Goal: Task Accomplishment & Management: Use online tool/utility

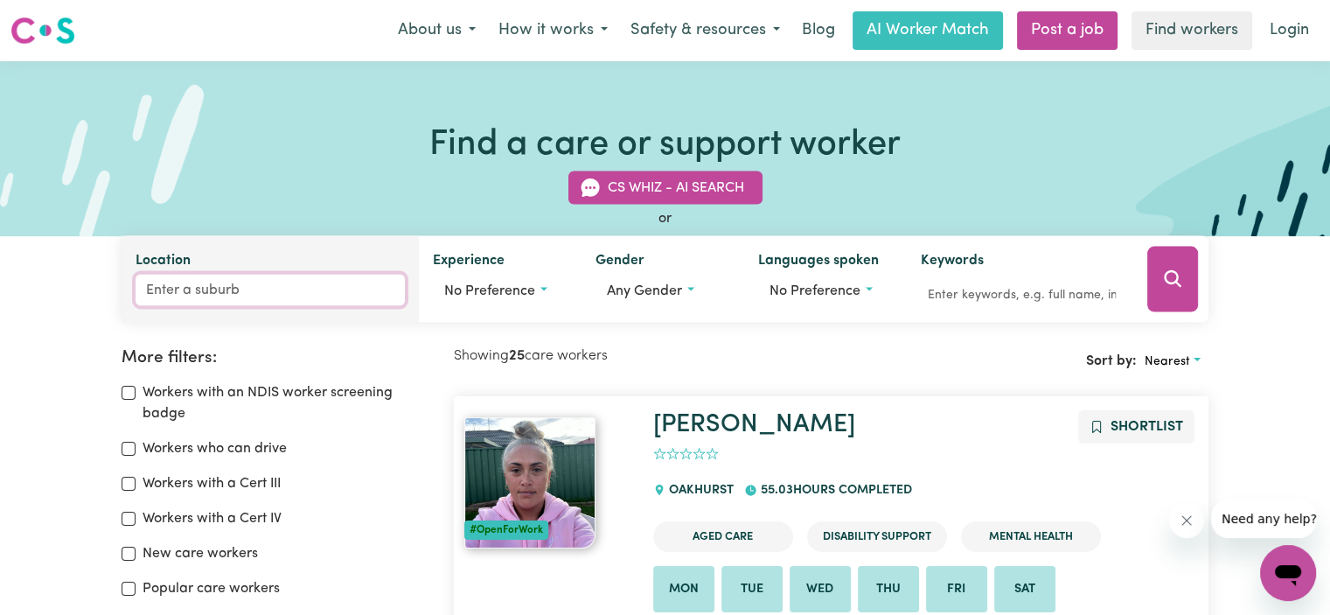
click at [263, 290] on input "Location" at bounding box center [270, 290] width 269 height 31
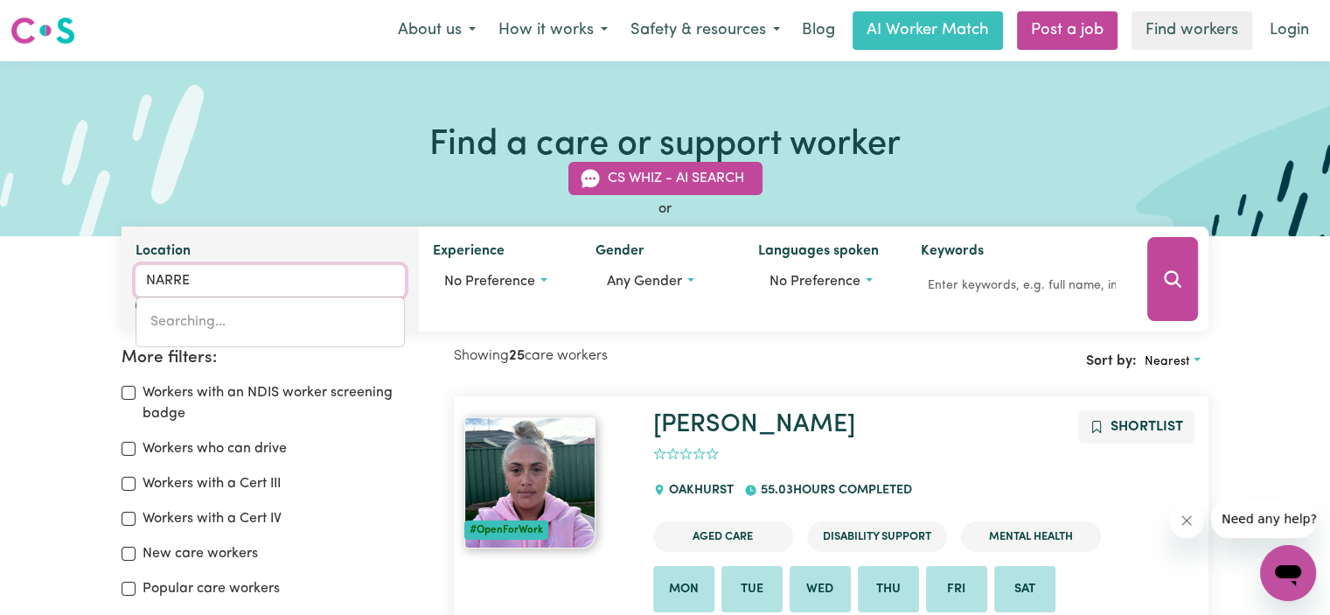
type input "NARRE"
type input "[PERSON_NAME][GEOGRAPHIC_DATA], 3805"
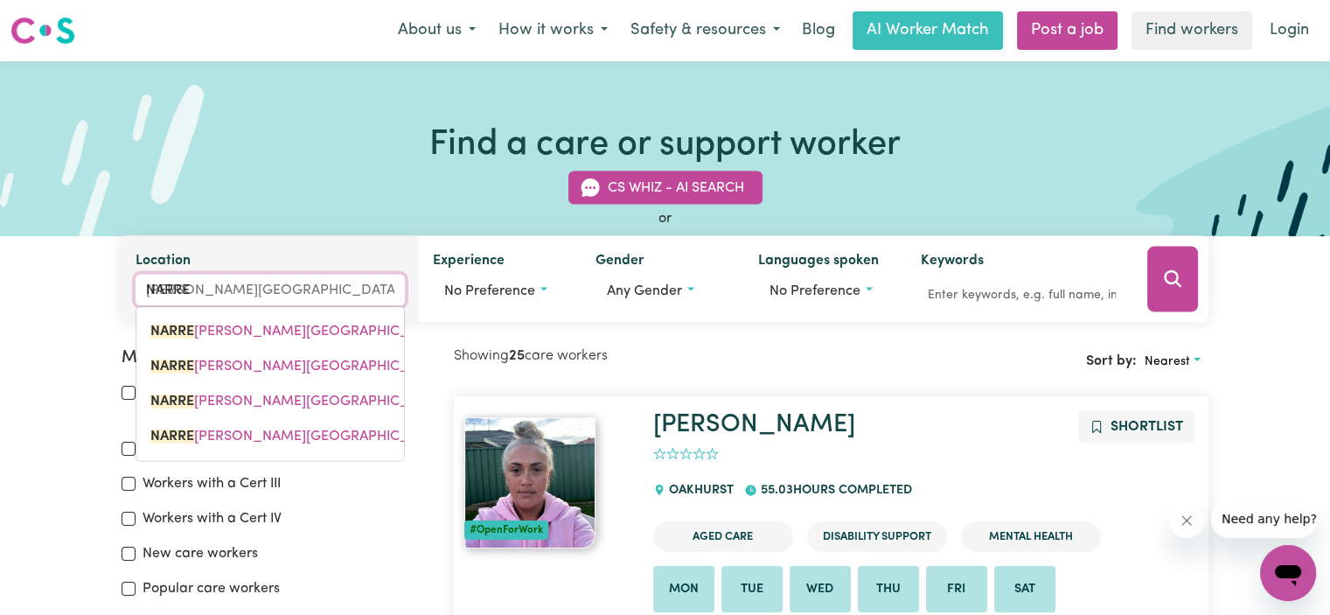
type input "NARRE A"
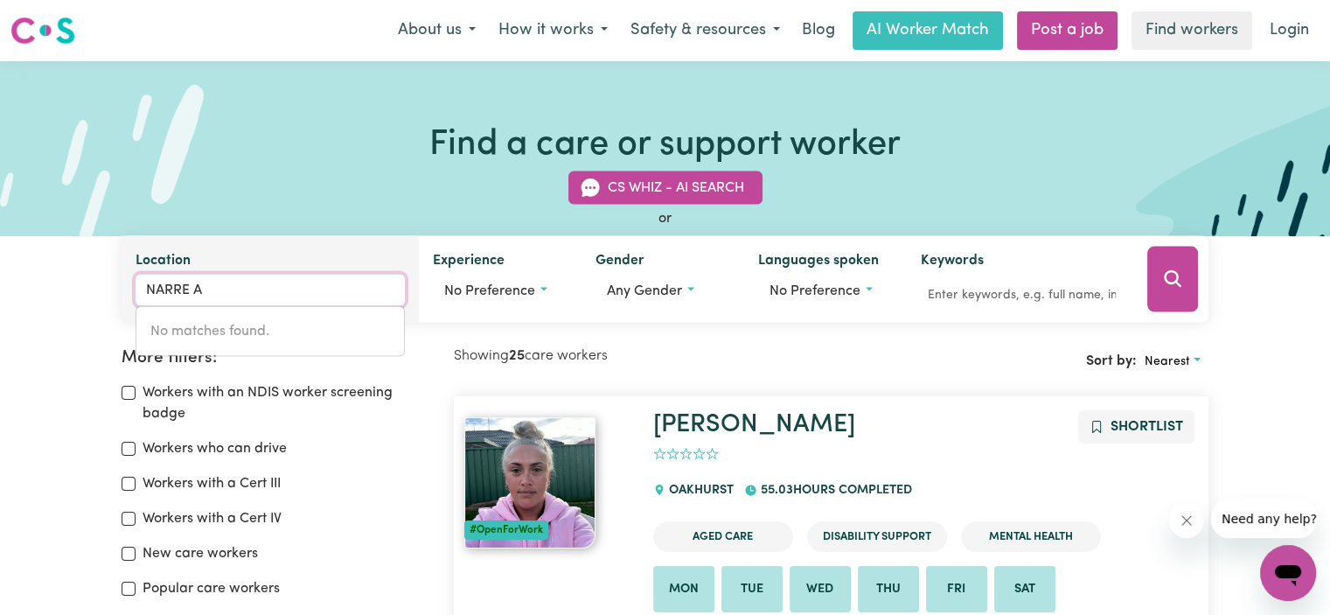
type input "NARRE"
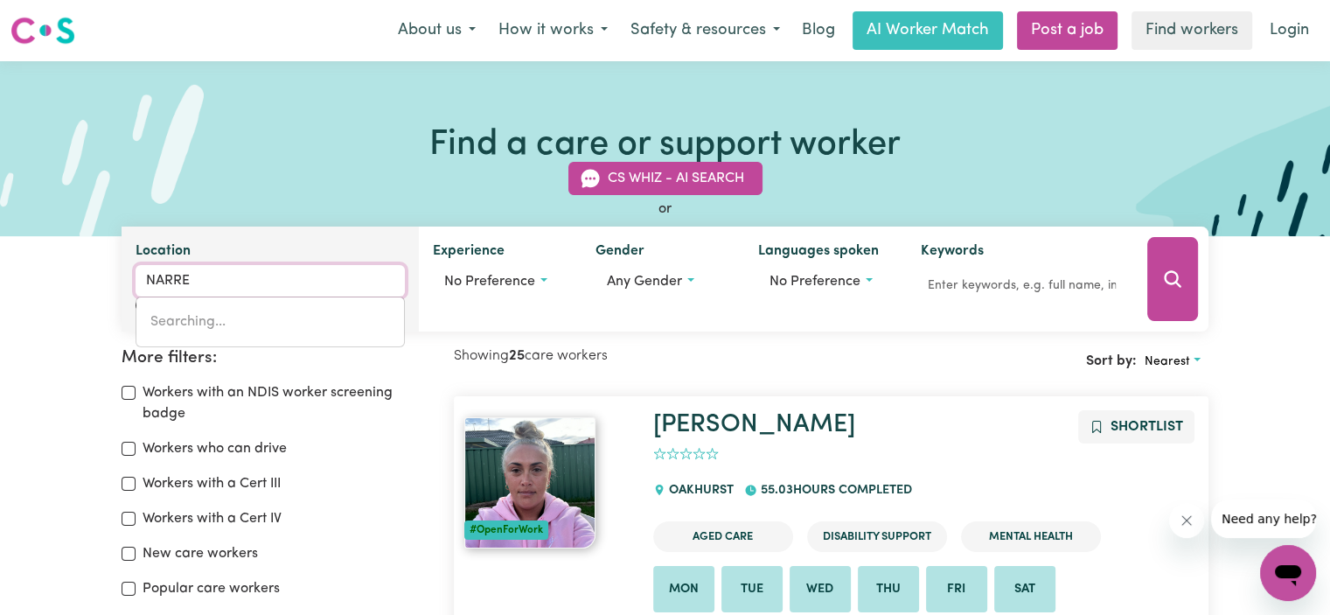
type input "[PERSON_NAME][GEOGRAPHIC_DATA], 3805"
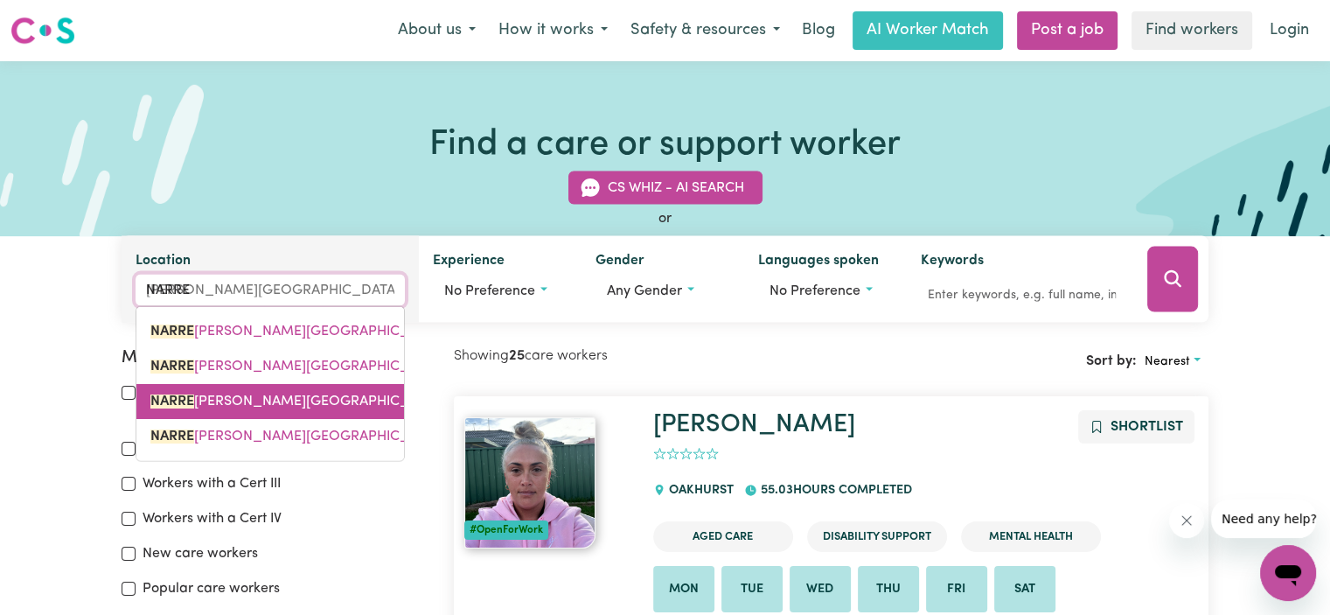
click at [269, 394] on span "[PERSON_NAME][GEOGRAPHIC_DATA][PERSON_NAME]" at bounding box center [374, 401] width 449 height 14
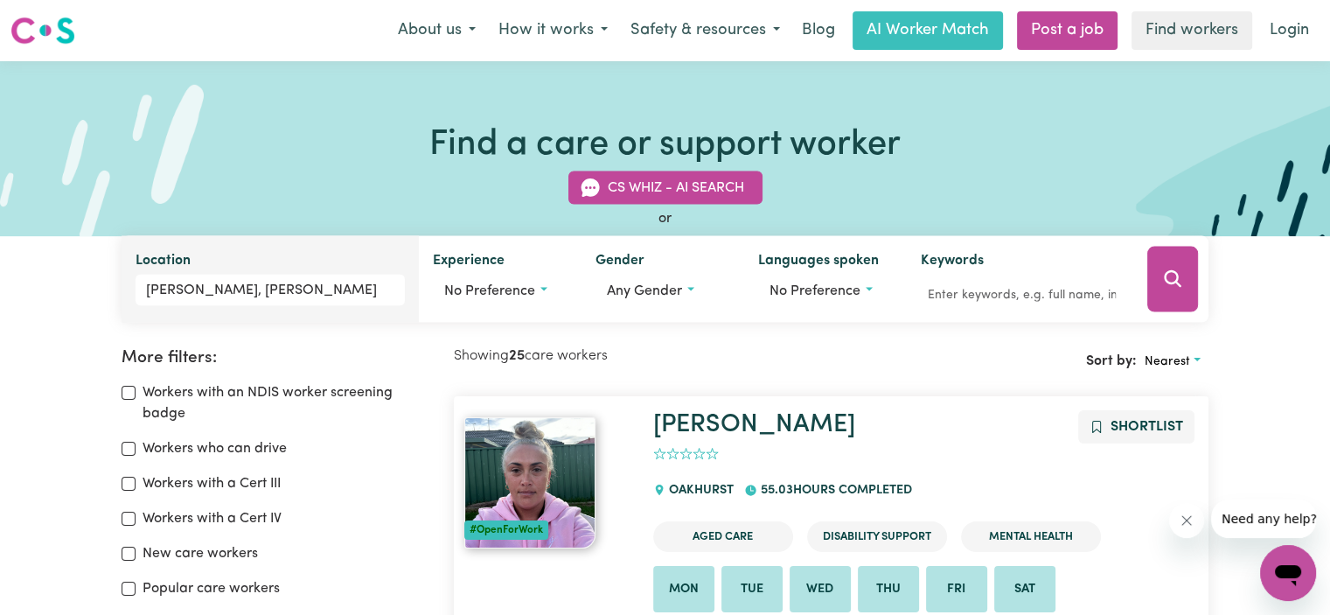
click at [669, 287] on span "Any gender" at bounding box center [644, 291] width 75 height 14
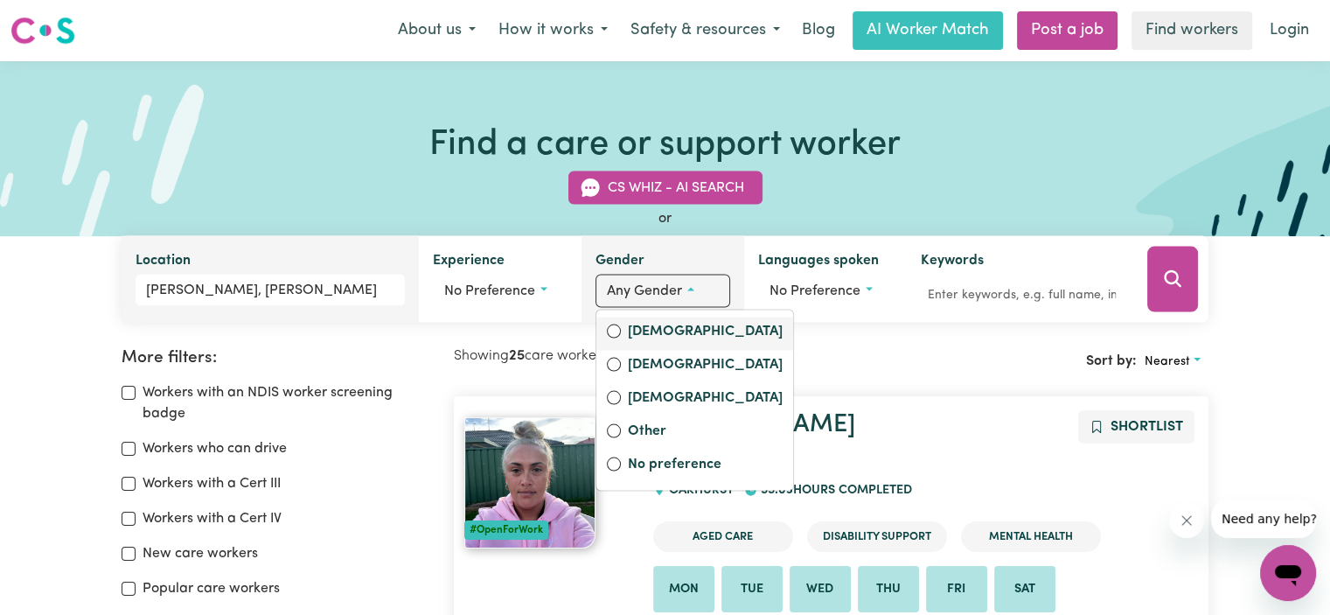
click at [661, 334] on label "[DEMOGRAPHIC_DATA]" at bounding box center [705, 333] width 155 height 24
click at [621, 334] on input "[DEMOGRAPHIC_DATA]" at bounding box center [614, 331] width 14 height 14
radio input "true"
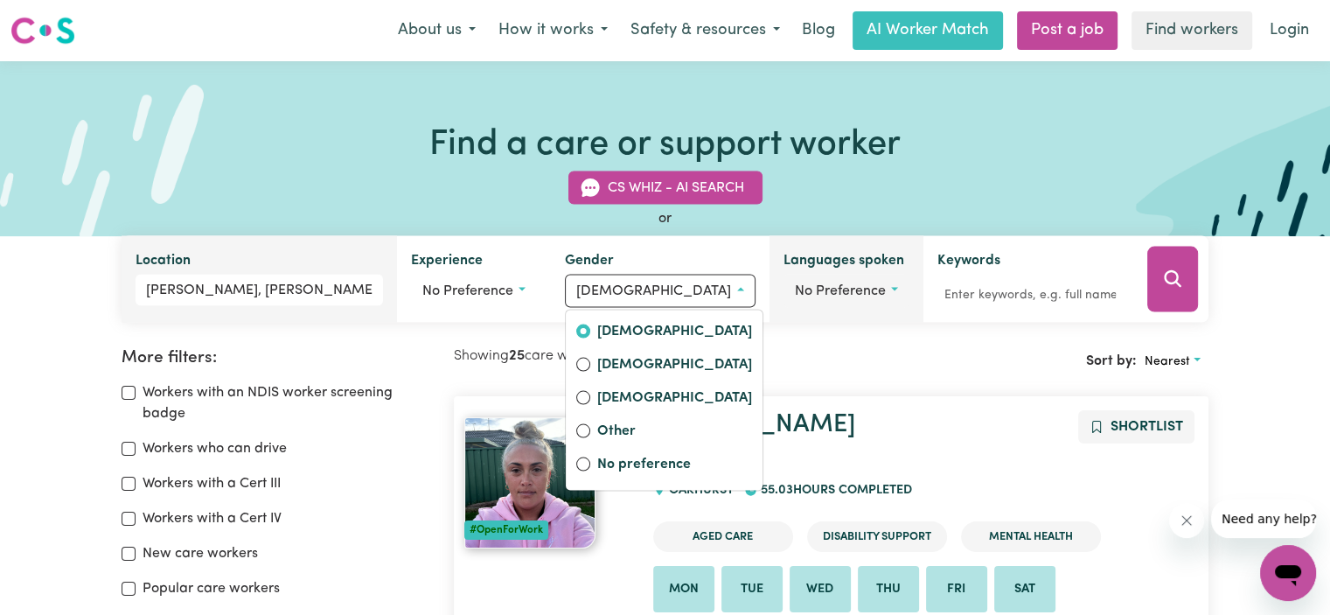
click at [822, 289] on span "No preference" at bounding box center [840, 291] width 91 height 14
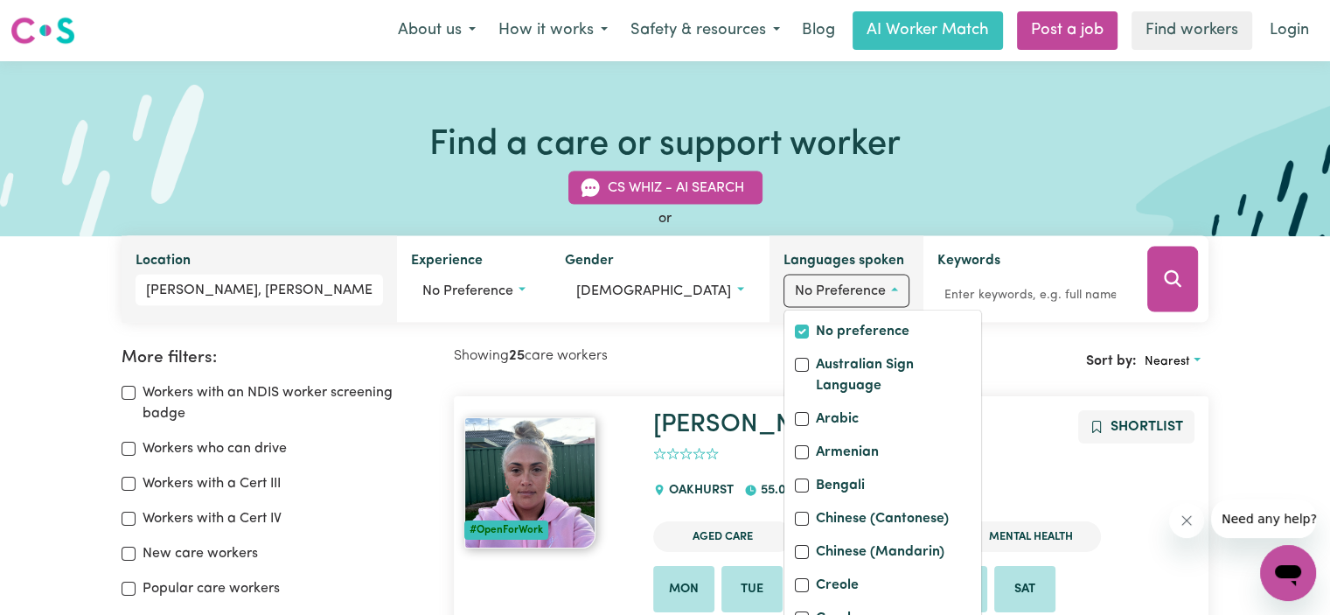
click at [822, 289] on span "No preference" at bounding box center [840, 291] width 91 height 14
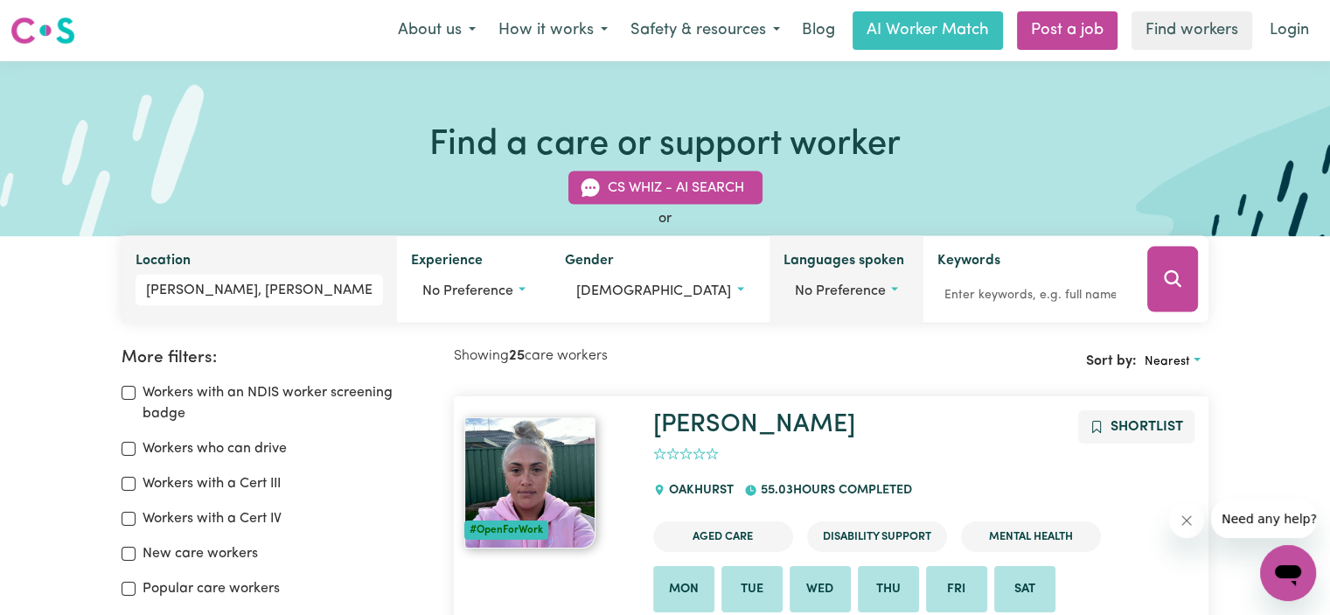
click at [822, 289] on span "No preference" at bounding box center [840, 291] width 91 height 14
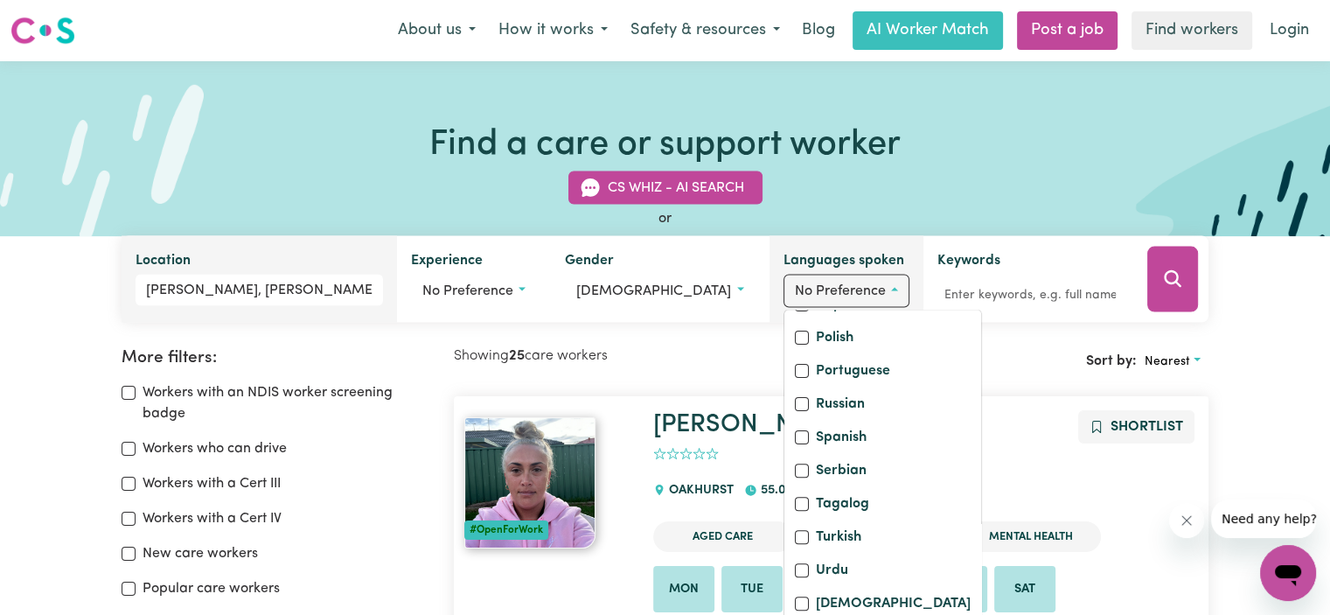
scroll to position [762, 0]
click at [795, 473] on input "Serbian" at bounding box center [802, 471] width 14 height 14
checkbox input "true"
checkbox input "false"
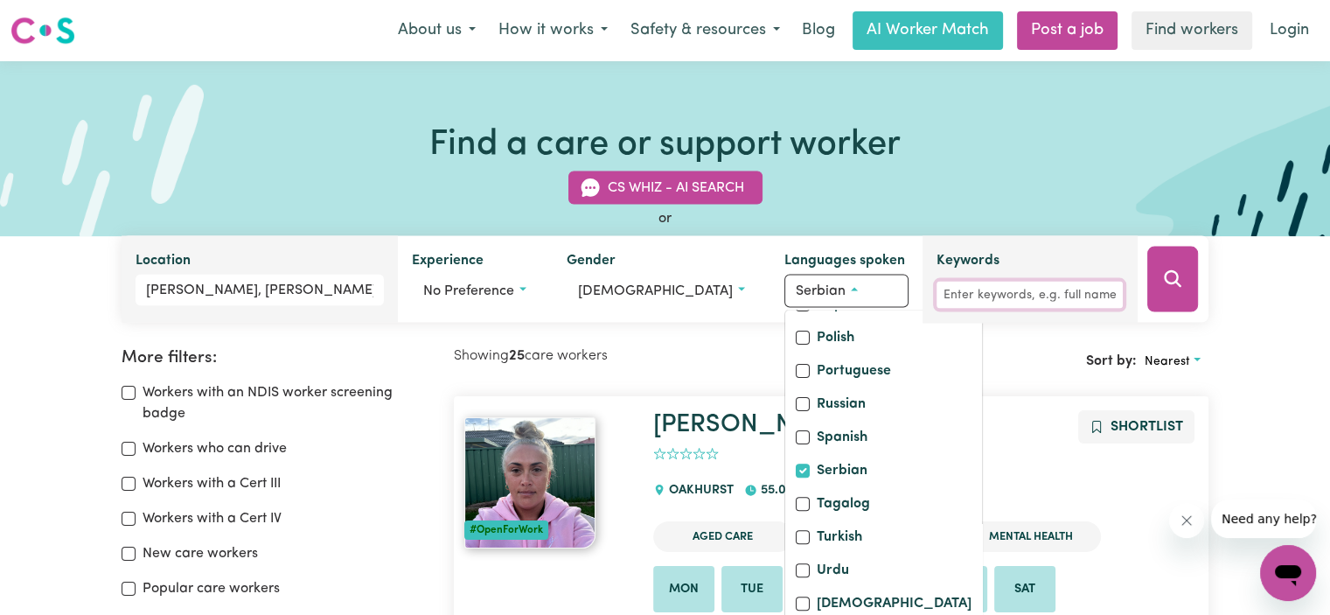
click at [1026, 289] on input "Keywords" at bounding box center [1030, 295] width 186 height 27
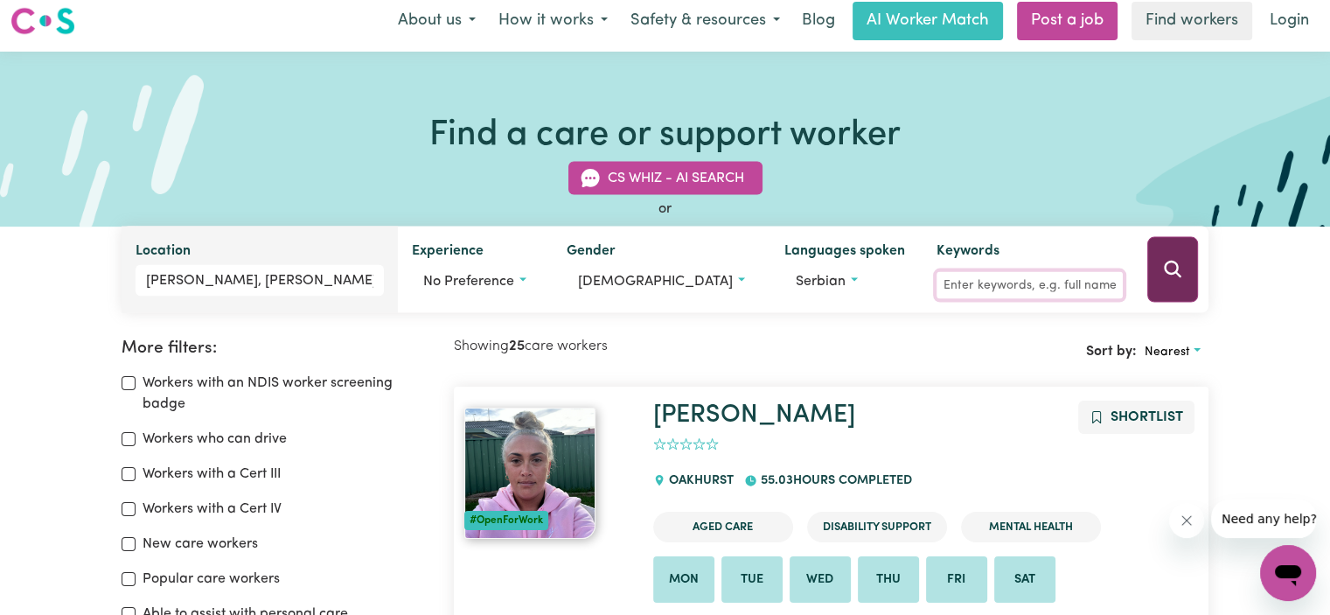
scroll to position [0, 0]
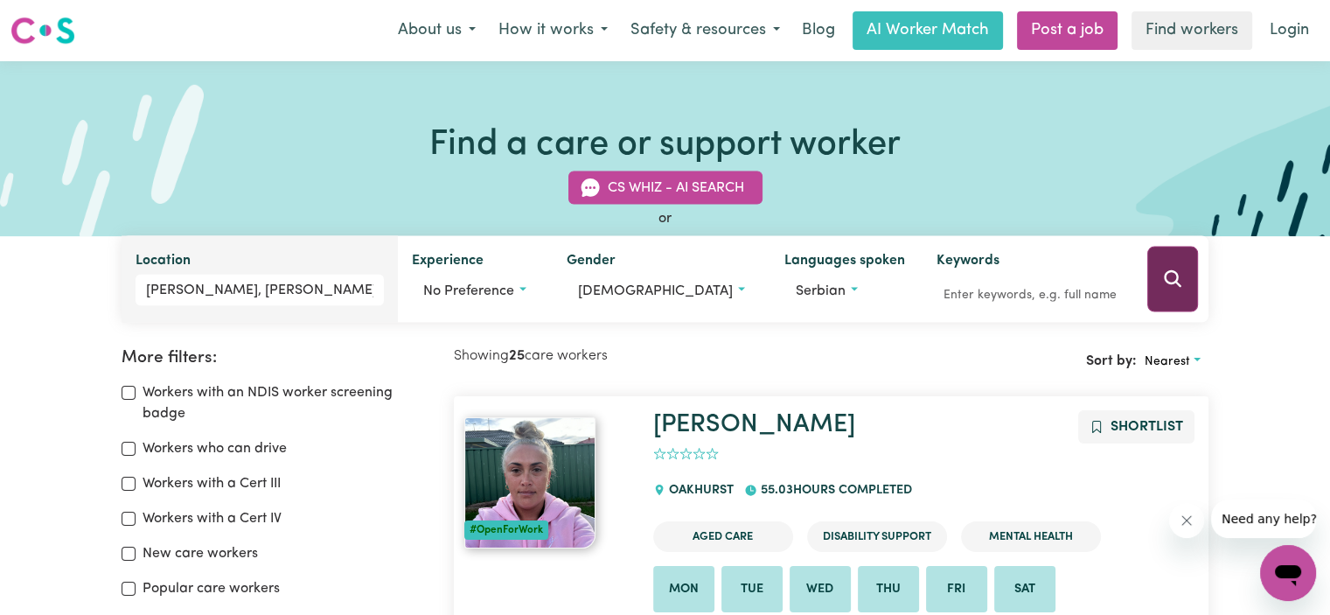
click at [1171, 280] on icon "Search" at bounding box center [1172, 279] width 21 height 21
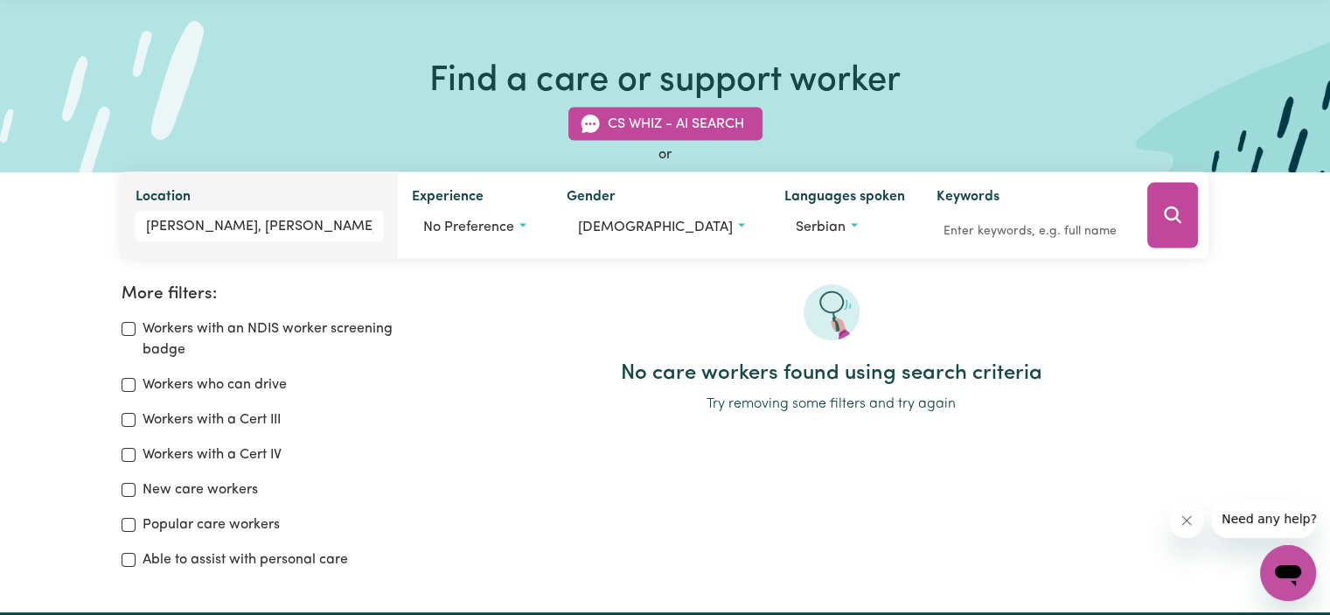
scroll to position [30, 0]
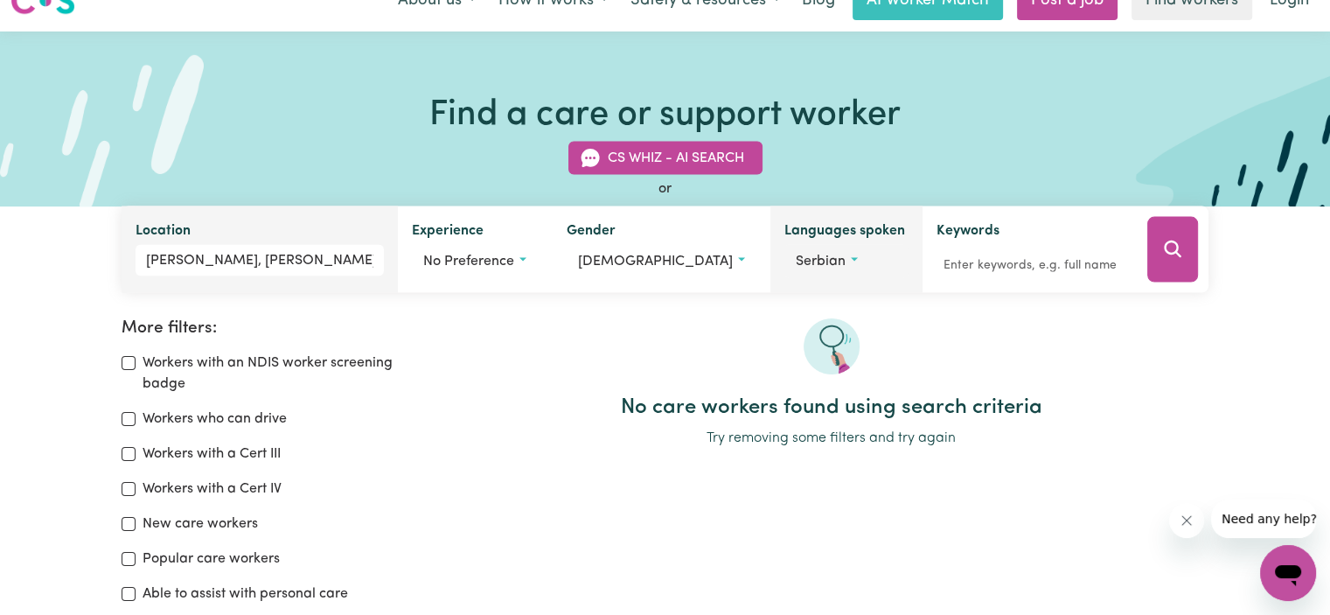
click at [805, 256] on span "Serbian" at bounding box center [821, 262] width 50 height 14
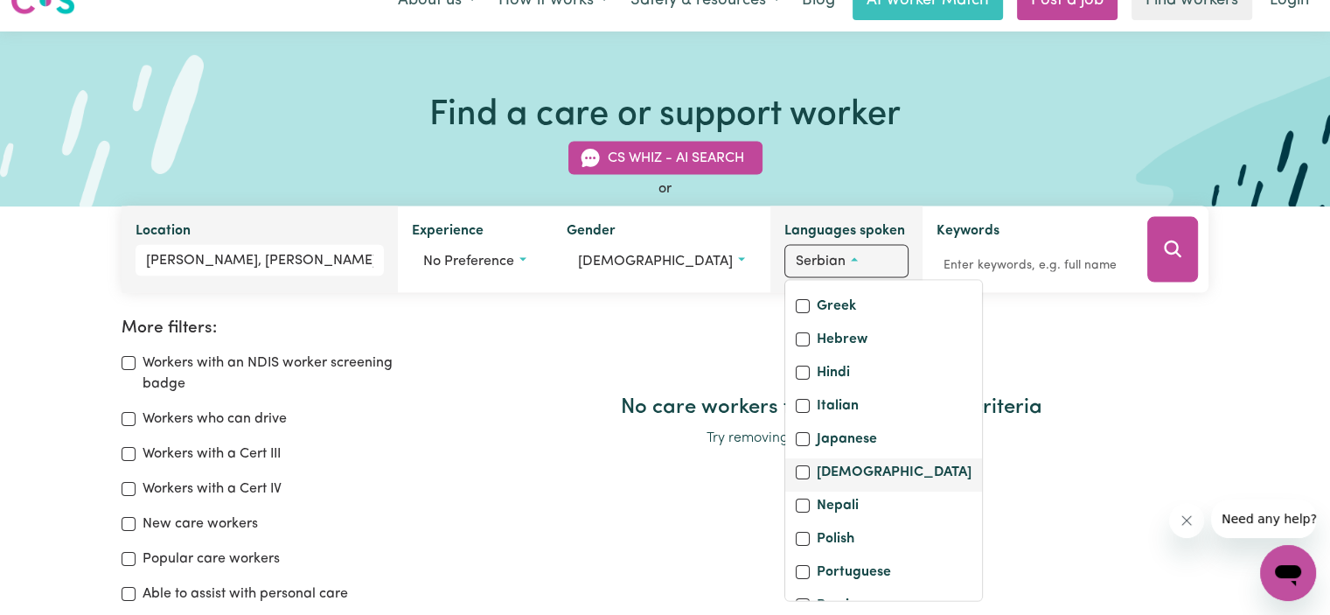
scroll to position [412, 0]
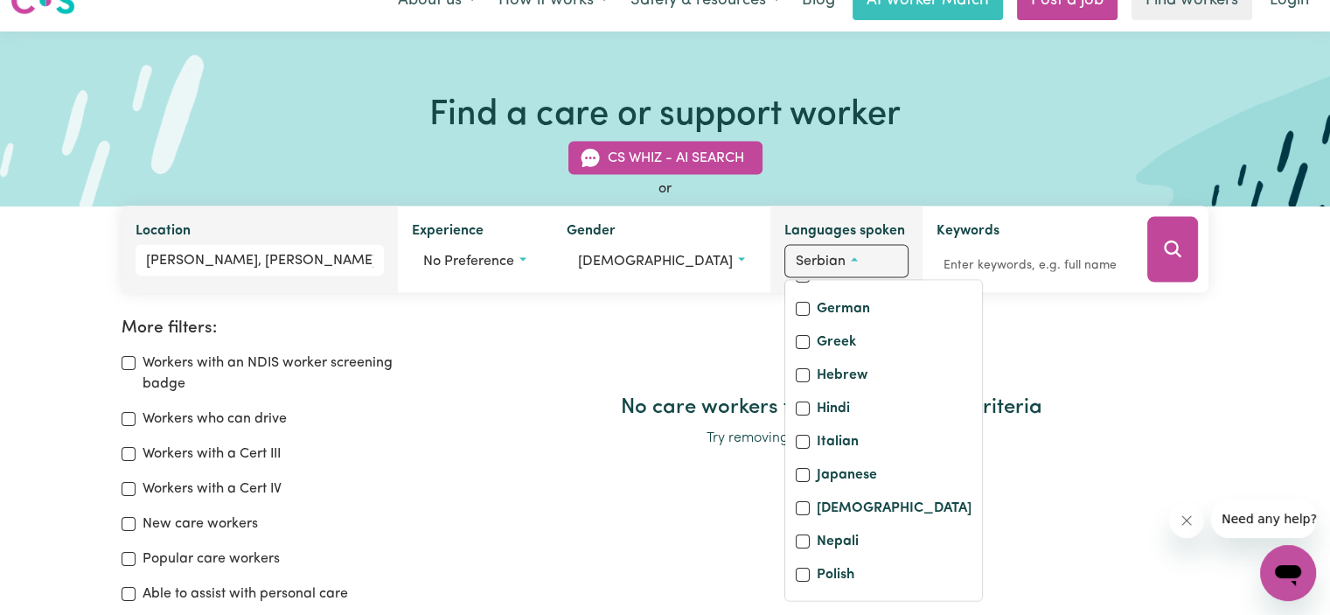
click at [796, 217] on input "English" at bounding box center [803, 210] width 14 height 14
checkbox input "true"
click at [1170, 249] on icon "Search" at bounding box center [1172, 249] width 21 height 21
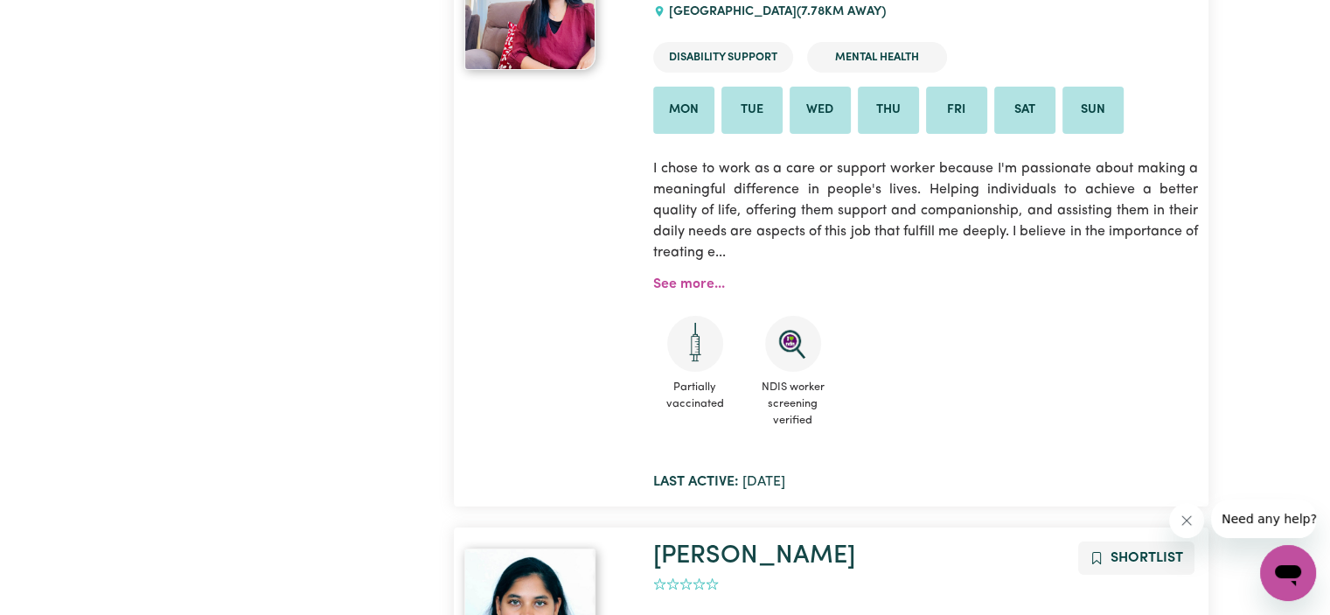
scroll to position [6589, 0]
